Goal: Task Accomplishment & Management: Complete application form

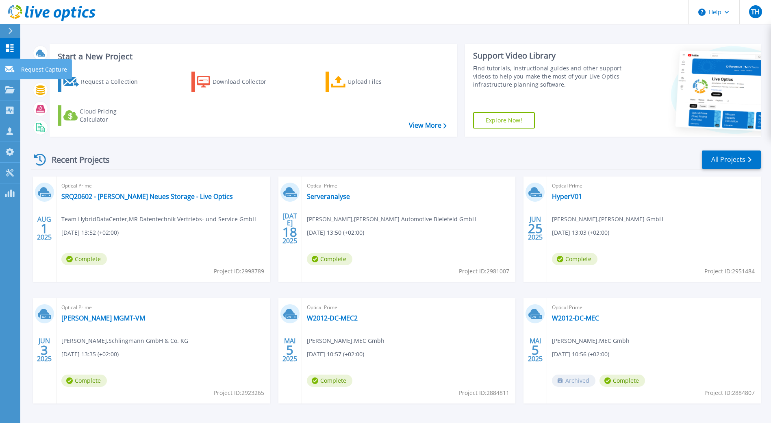
click at [11, 71] on icon at bounding box center [10, 69] width 10 height 6
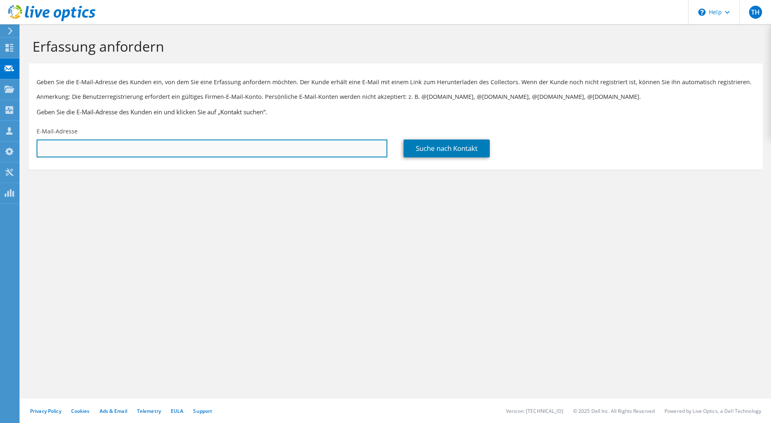
click at [139, 149] on input "text" at bounding box center [212, 148] width 351 height 18
paste input "oliver.boeger@rabemoden.de"
type input "oliver.boeger@rabemoden.de"
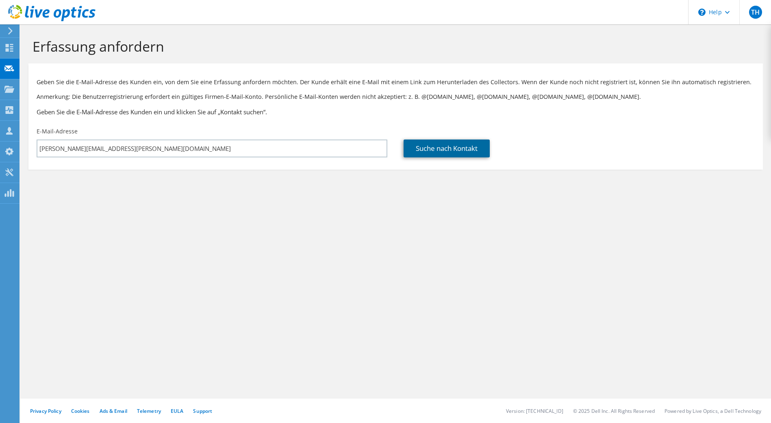
click at [462, 154] on link "Suche nach Kontakt" at bounding box center [447, 148] width 86 height 18
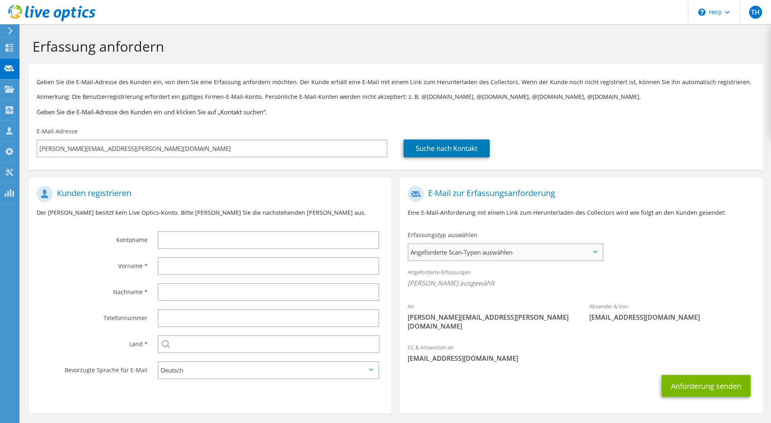
click at [463, 256] on span "Angeforderte Scan-Typen auswählen" at bounding box center [505, 252] width 193 height 16
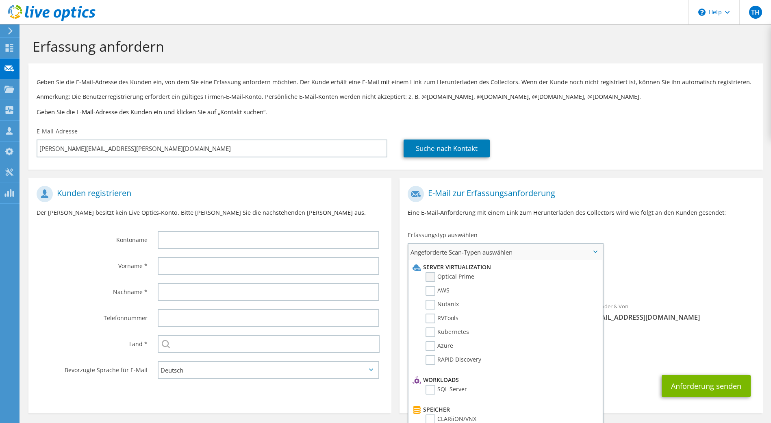
click at [463, 275] on label "Optical Prime" at bounding box center [450, 277] width 49 height 10
click at [0, 0] on input "Optical Prime" at bounding box center [0, 0] width 0 height 0
click at [680, 236] on div "An oliver.boeger@rabemoden.de Absender & Von liveoptics@liveoptics.com" at bounding box center [581, 261] width 363 height 159
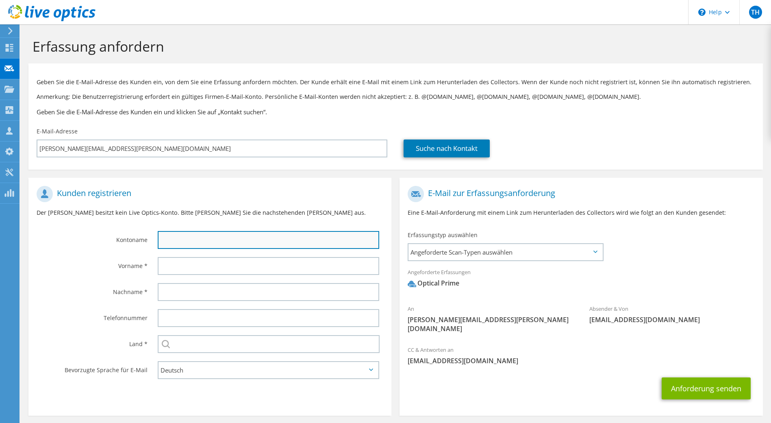
click at [278, 231] on input "text" at bounding box center [269, 240] width 222 height 18
click at [223, 244] on input "text" at bounding box center [269, 240] width 222 height 18
paste input "Rabe Moden GmbH"
type input "Rabe Moden GmbH"
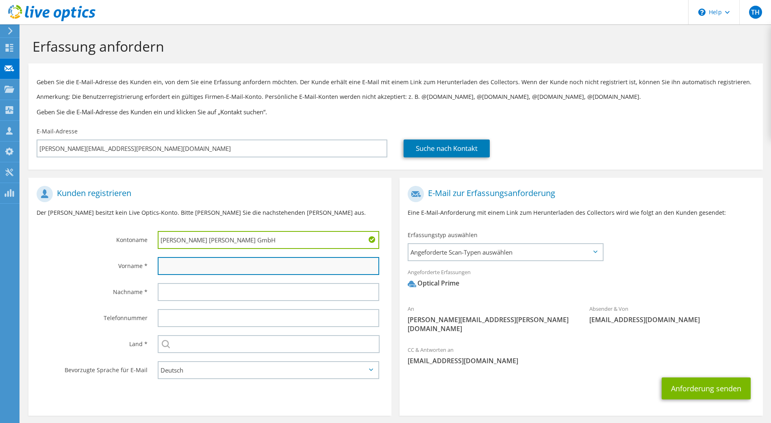
click at [201, 270] on input "text" at bounding box center [269, 266] width 222 height 18
paste input "Oliver"
type input "Oliver"
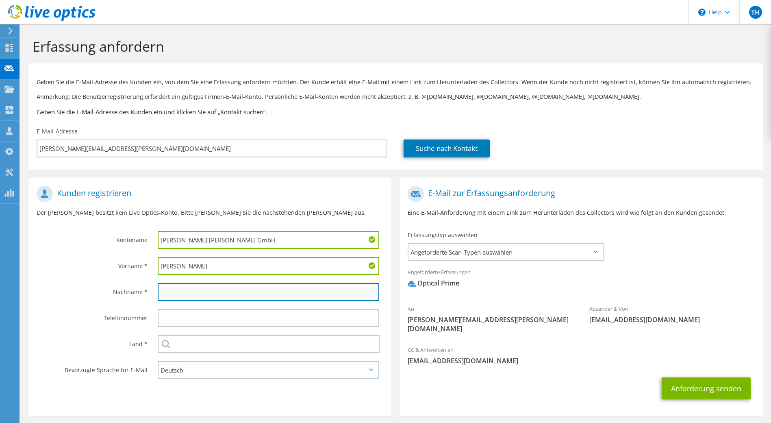
click at [202, 286] on input "text" at bounding box center [269, 292] width 222 height 18
paste input "Böger"
type input "Böger"
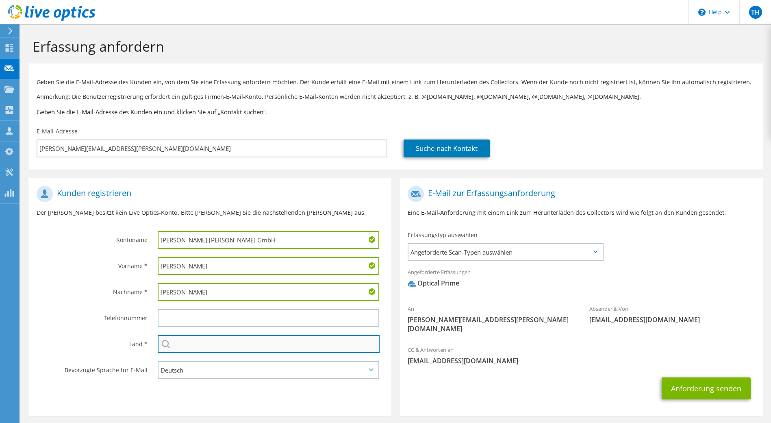
click at [232, 338] on input "text" at bounding box center [269, 344] width 222 height 18
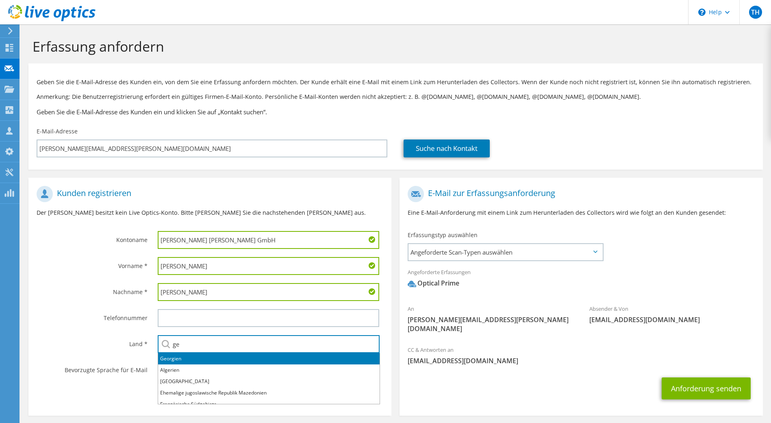
type input "g"
click at [186, 359] on li "Deutschland" at bounding box center [269, 358] width 222 height 11
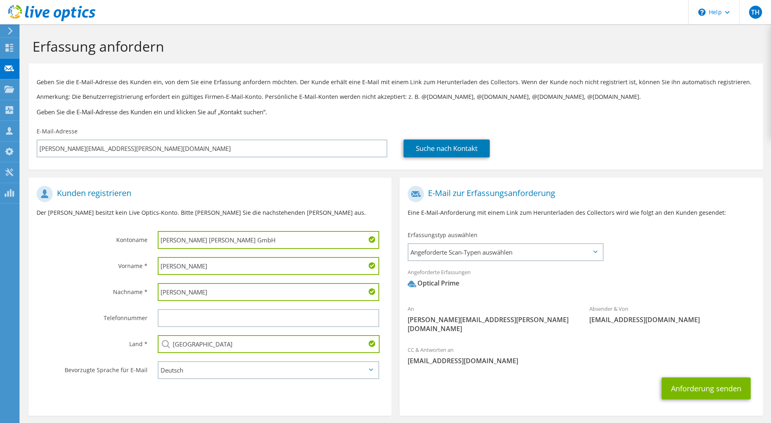
type input "Deutschland"
click at [475, 380] on div "Anforderung senden" at bounding box center [581, 388] width 363 height 30
click at [499, 257] on span "Angeforderte Scan-Typen auswählen" at bounding box center [505, 252] width 193 height 16
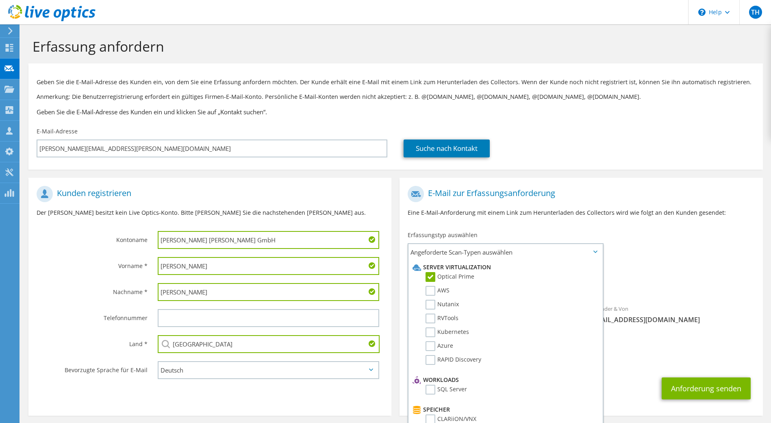
click at [698, 257] on div "An oliver.boeger@rabemoden.de Absender & Von liveoptics@liveoptics.com" at bounding box center [581, 261] width 363 height 159
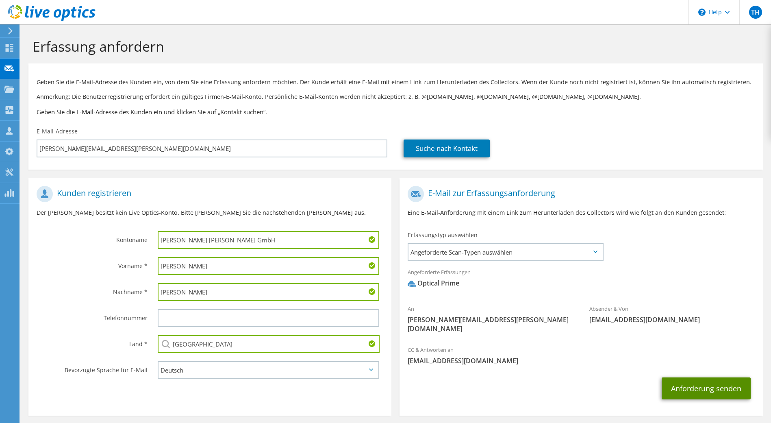
click at [709, 377] on button "Anforderung senden" at bounding box center [706, 388] width 89 height 22
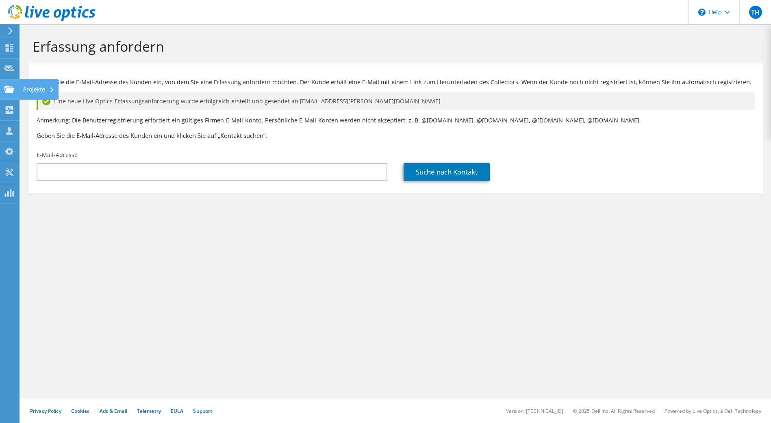
click at [6, 88] on icon at bounding box center [9, 89] width 10 height 8
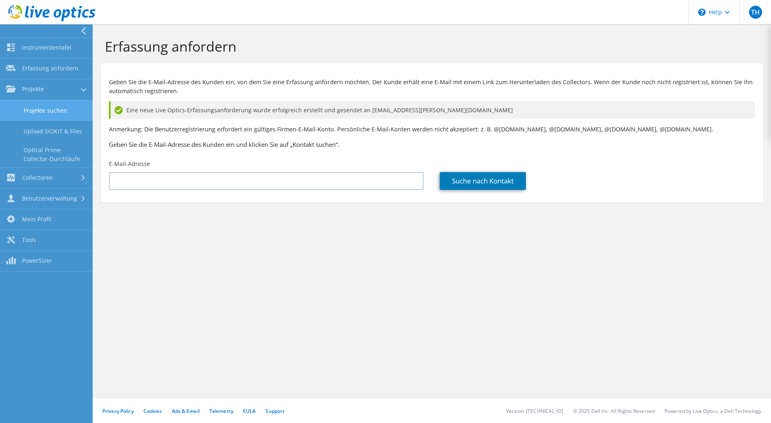
click at [45, 113] on link "Projekte suchen" at bounding box center [46, 110] width 93 height 21
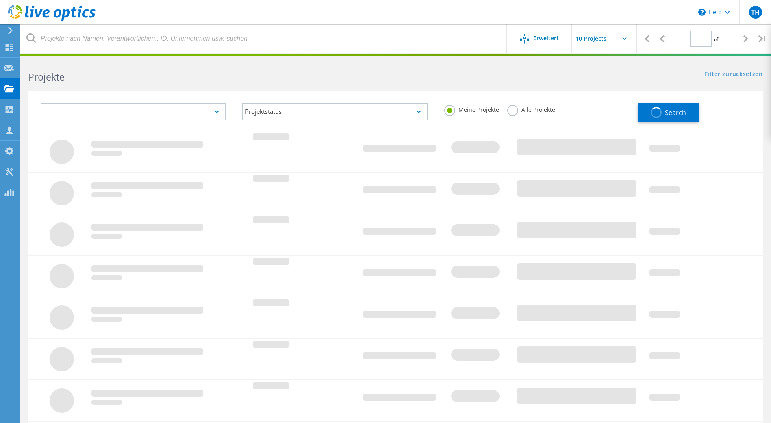
type input "1"
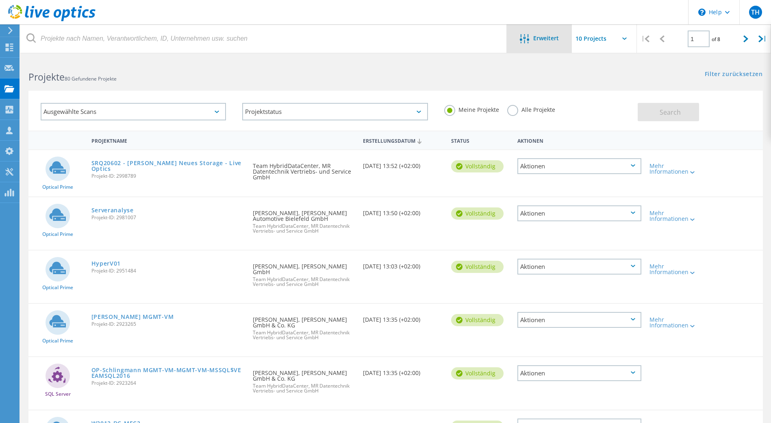
click at [549, 37] on span "Erweitert" at bounding box center [546, 38] width 26 height 6
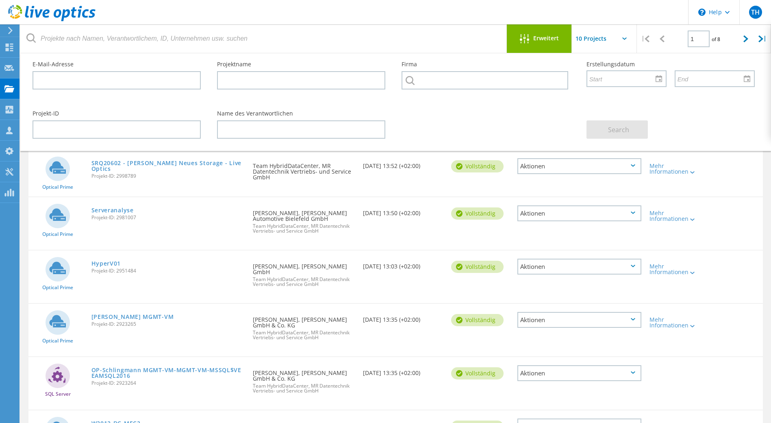
click at [546, 35] on span "Erweitert" at bounding box center [546, 38] width 26 height 6
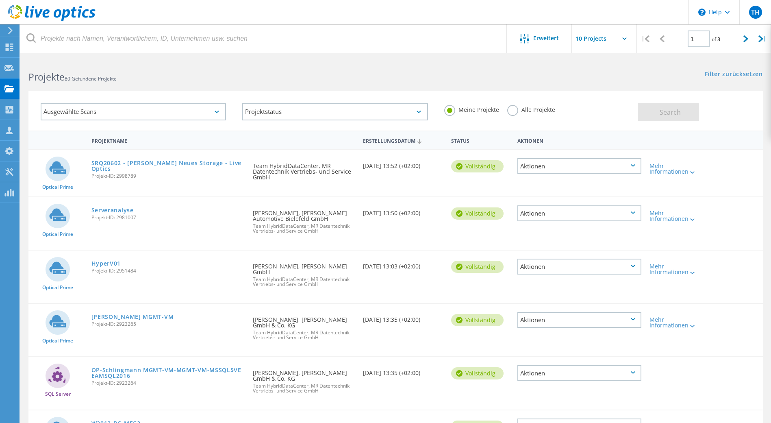
click at [524, 109] on label "Alle Projekte" at bounding box center [531, 109] width 48 height 8
click at [0, 0] on input "Alle Projekte" at bounding box center [0, 0] width 0 height 0
click at [660, 103] on button "Search" at bounding box center [668, 112] width 61 height 18
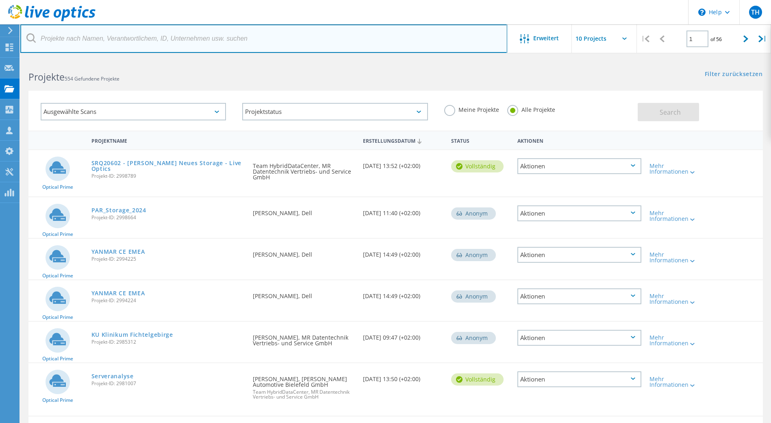
click at [185, 37] on input "text" at bounding box center [263, 38] width 487 height 28
type input "rabe"
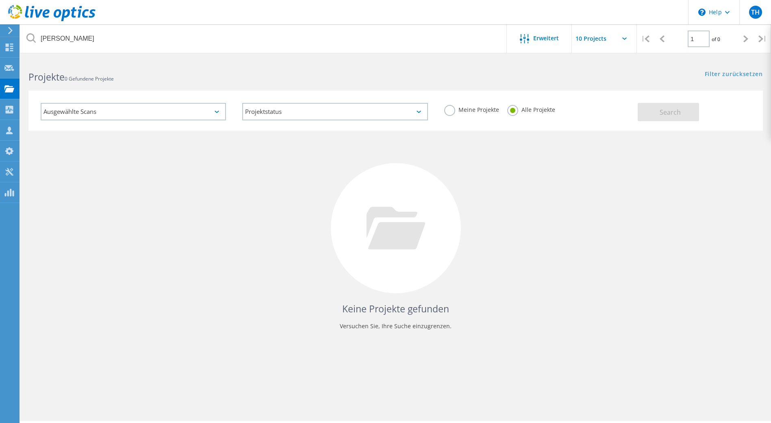
click at [317, 246] on div "Keine Projekte gefunden Versuchen Sie, Ihre Suche einzugrenzen." at bounding box center [395, 235] width 735 height 210
